Goal: Information Seeking & Learning: Learn about a topic

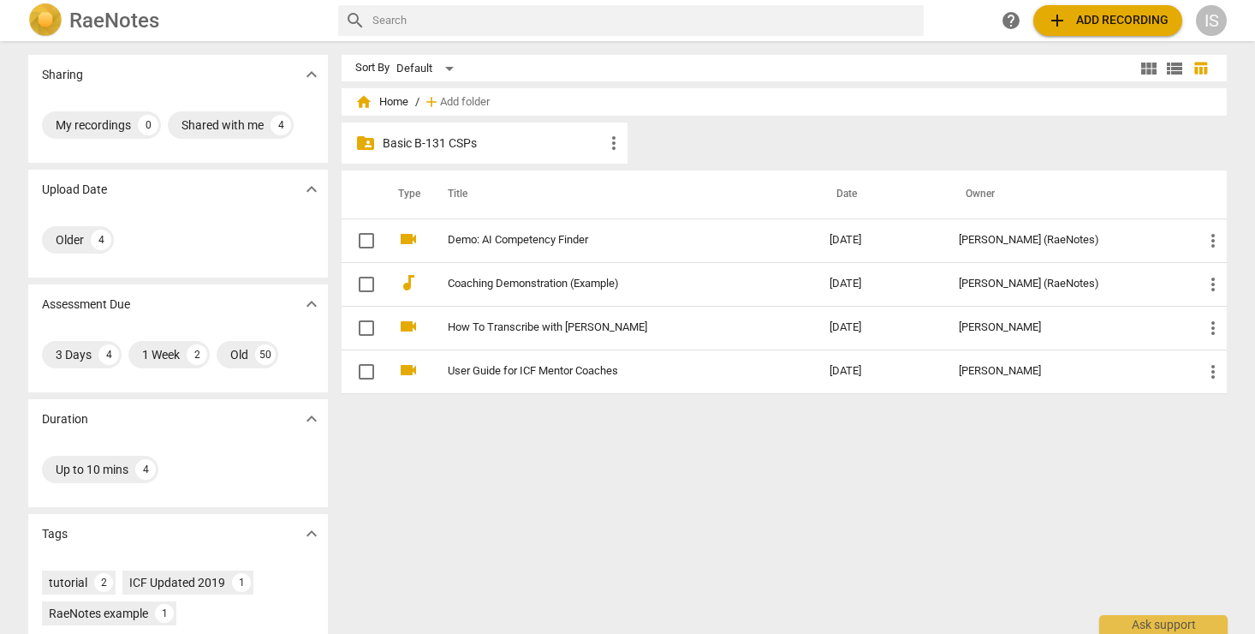
click at [442, 138] on p "Basic B-131 CSPs" at bounding box center [493, 143] width 221 height 18
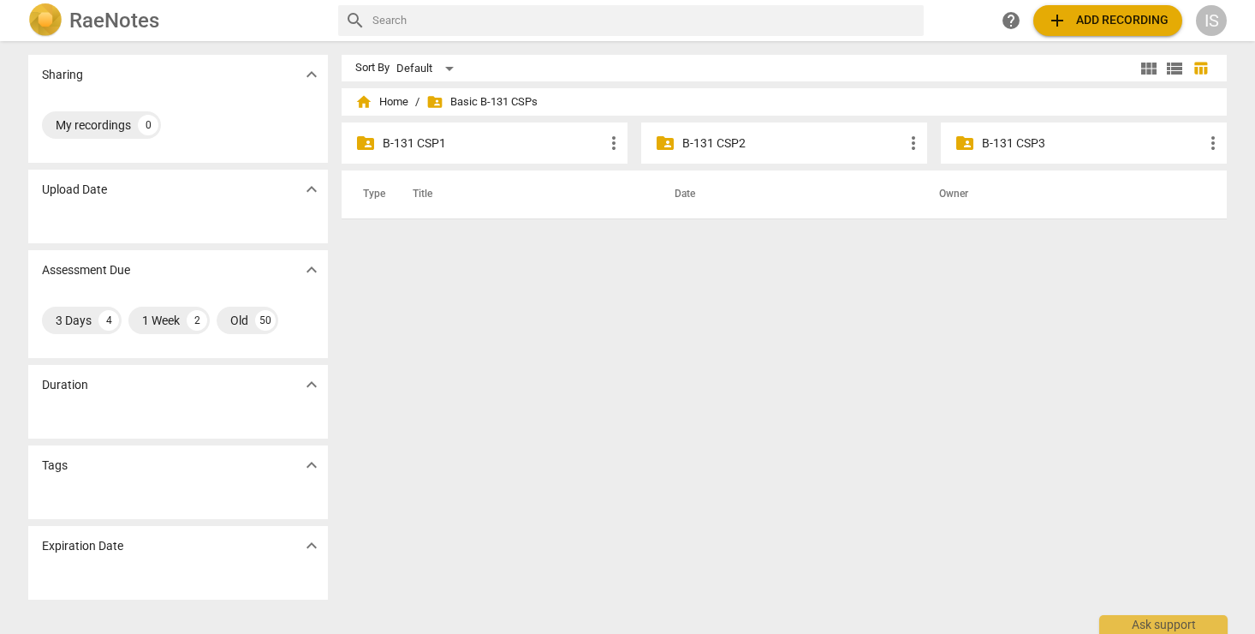
click at [1033, 143] on p "B-131 CSP3" at bounding box center [1092, 143] width 221 height 18
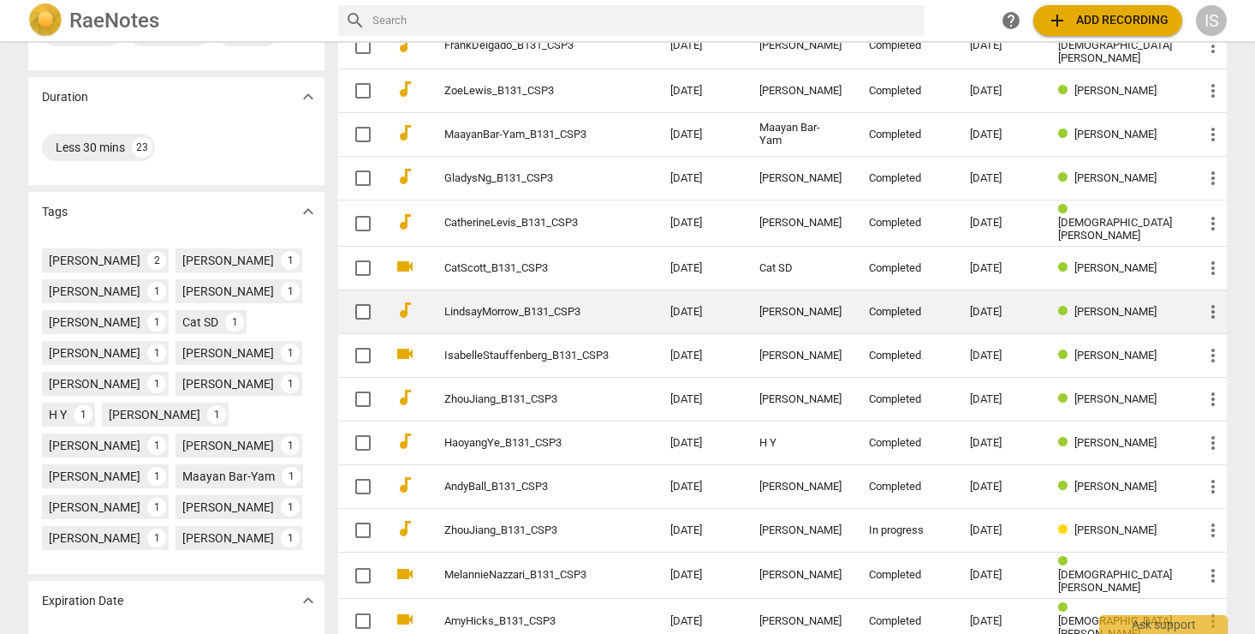
scroll to position [331, 0]
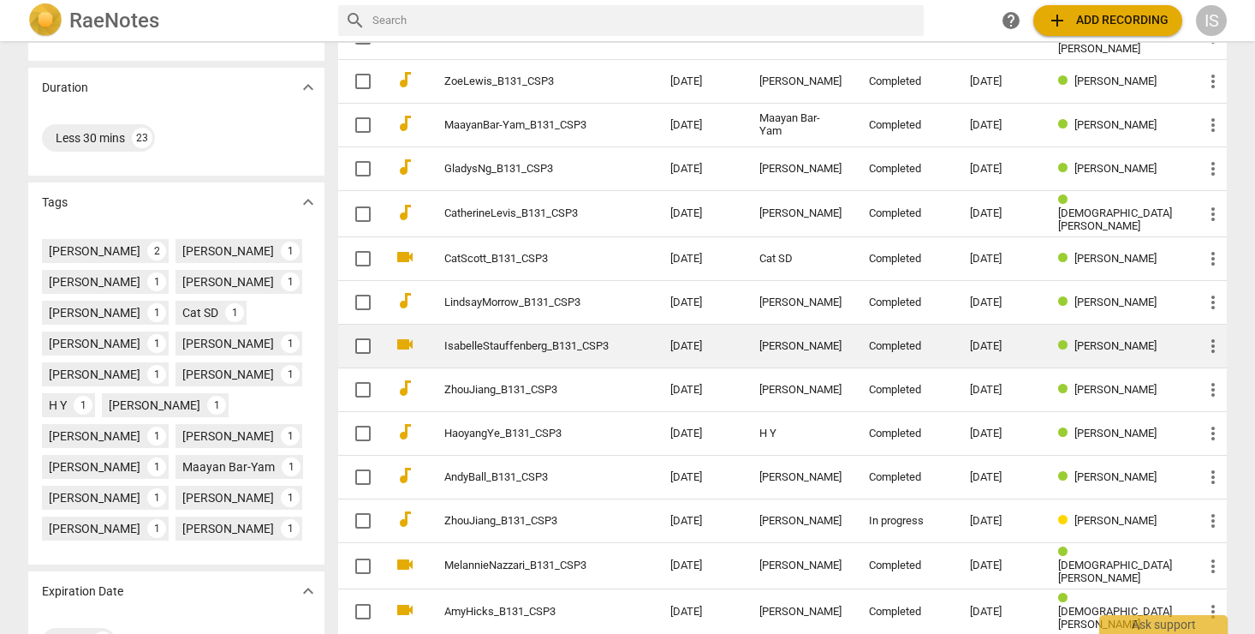
click at [501, 341] on link "IsabelleStauffenberg_B131_CSP3" at bounding box center [526, 346] width 164 height 13
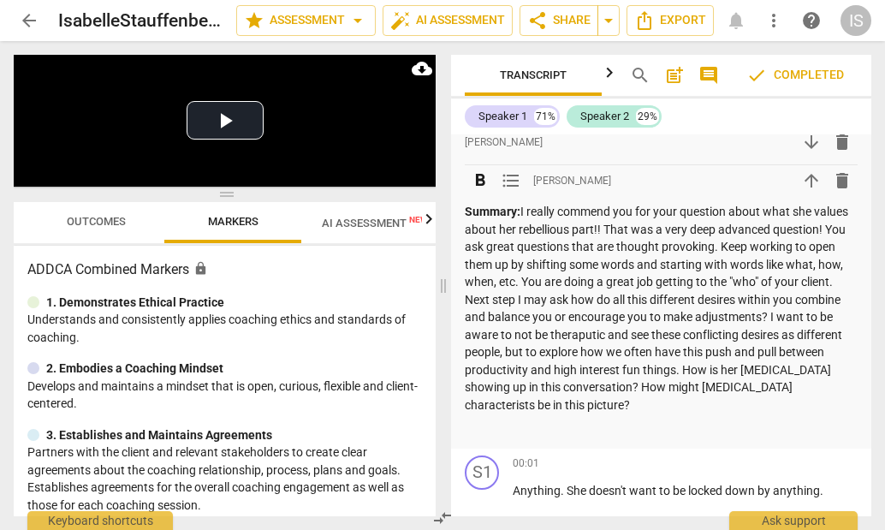
scroll to position [350, 0]
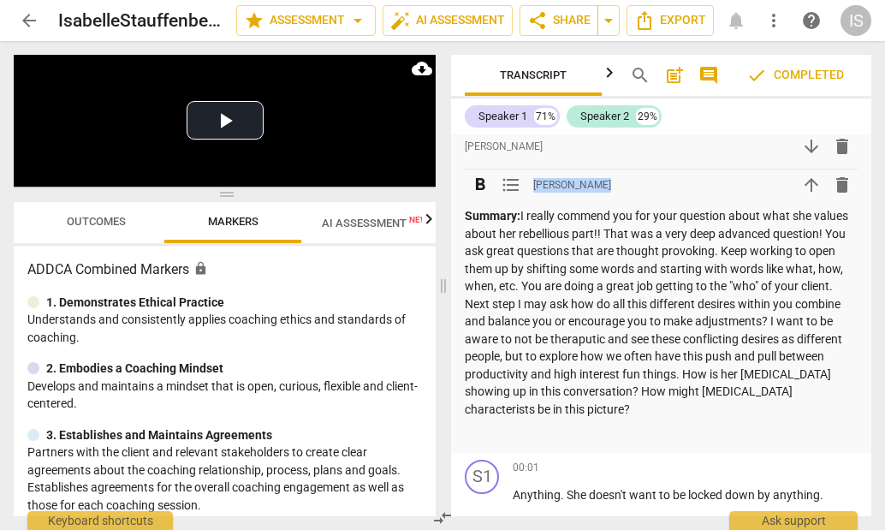
drag, startPoint x: 534, startPoint y: 181, endPoint x: 668, endPoint y: 217, distance: 138.3
click at [668, 217] on div "format_bold format_list_bulleted [PERSON_NAME] arrow_upward delete Summary: I r…" at bounding box center [661, 306] width 393 height 273
click at [602, 314] on p "Summary: I really commend you for your question about what she values about her…" at bounding box center [661, 312] width 393 height 211
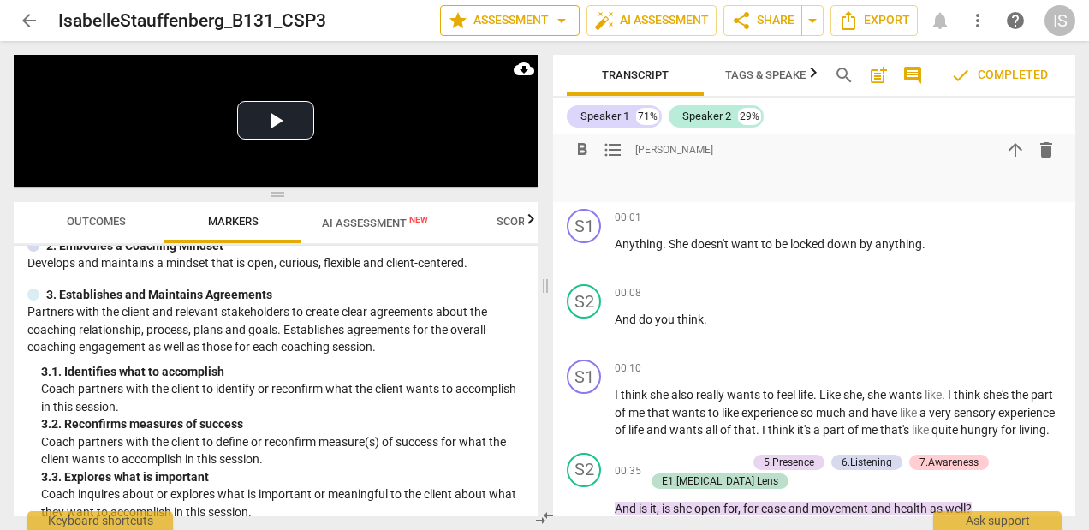
scroll to position [364, 0]
